Goal: Check status

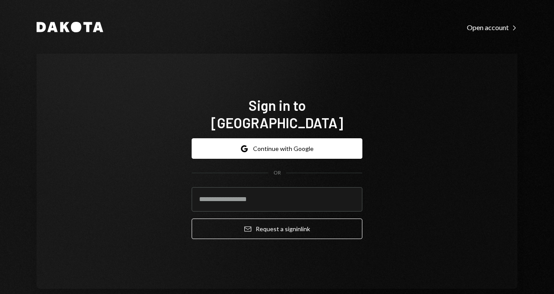
click at [464, 166] on div "Sign in to Dakota Google Continue with Google OR Email Request a sign in link" at bounding box center [277, 171] width 481 height 235
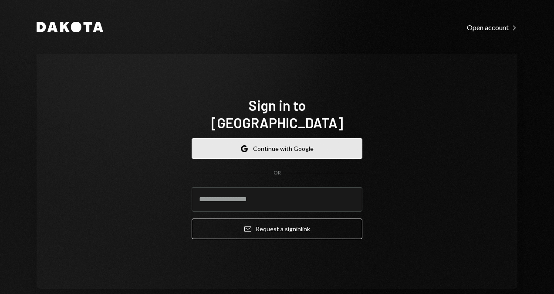
click at [313, 138] on button "Google Continue with Google" at bounding box center [277, 148] width 171 height 20
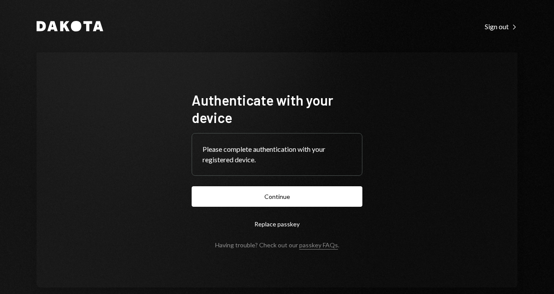
click at [337, 198] on button "Continue" at bounding box center [277, 196] width 171 height 20
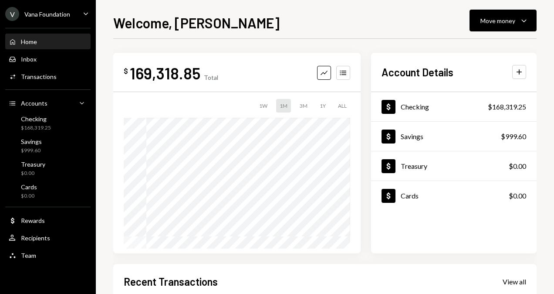
click at [48, 14] on div "Vana Foundation" at bounding box center [47, 13] width 46 height 7
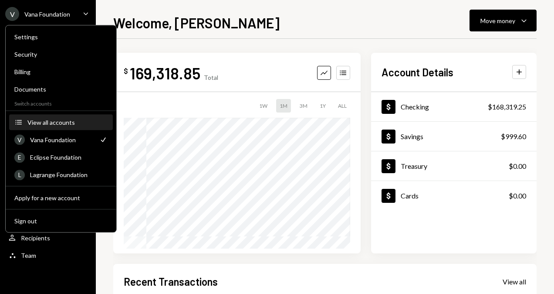
click at [54, 120] on div "View all accounts" at bounding box center [67, 121] width 80 height 7
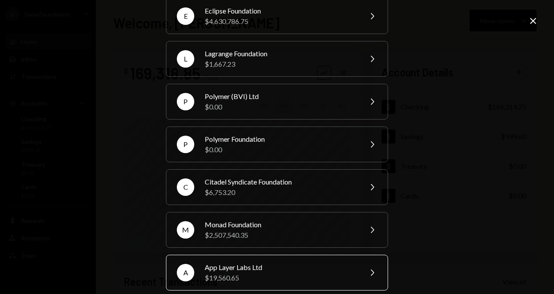
scroll to position [131, 0]
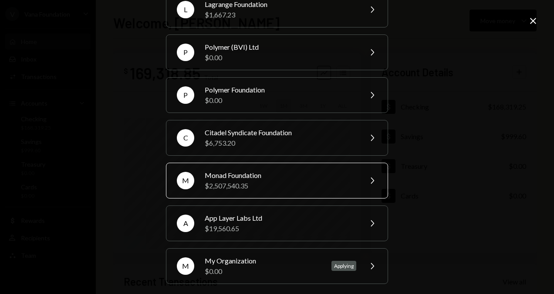
click at [258, 167] on div "M Monad Foundation $2,507,540.35 Chevron Right" at bounding box center [277, 180] width 222 height 36
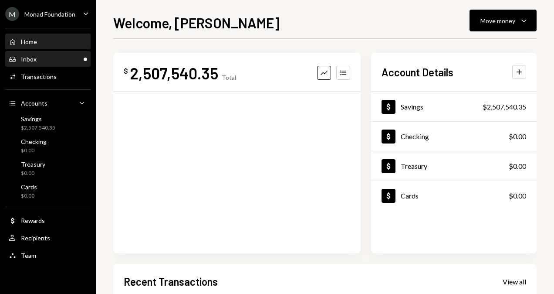
click at [54, 57] on div "Inbox Inbox" at bounding box center [48, 59] width 78 height 8
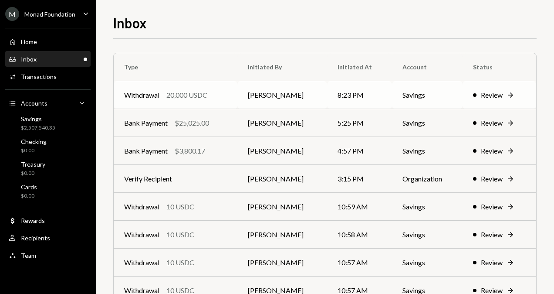
click at [220, 97] on div "Withdrawal 20,000 USDC" at bounding box center [175, 95] width 103 height 10
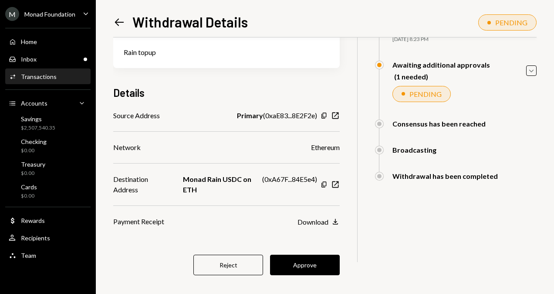
scroll to position [78, 0]
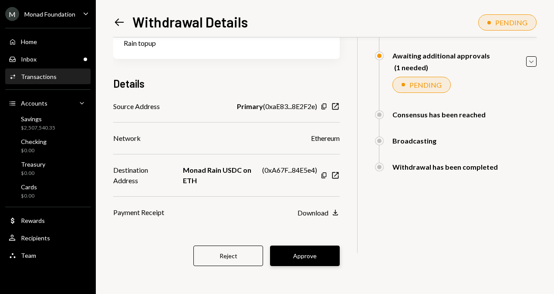
click at [304, 253] on button "Approve" at bounding box center [305, 255] width 70 height 20
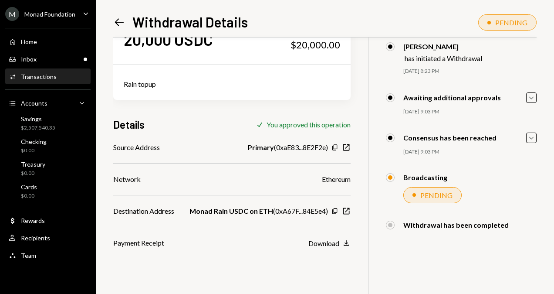
scroll to position [0, 0]
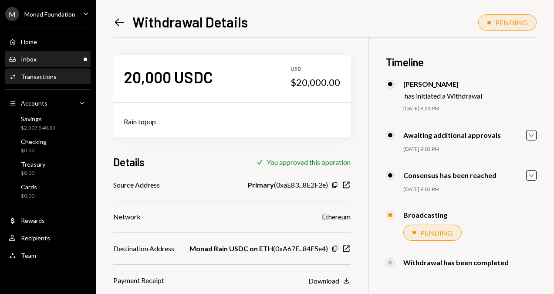
click at [73, 63] on div "Inbox Inbox" at bounding box center [48, 59] width 78 height 8
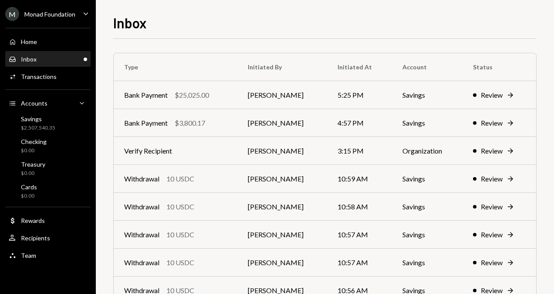
click at [50, 59] on div "Inbox Inbox" at bounding box center [48, 59] width 78 height 8
